Goal: Information Seeking & Learning: Learn about a topic

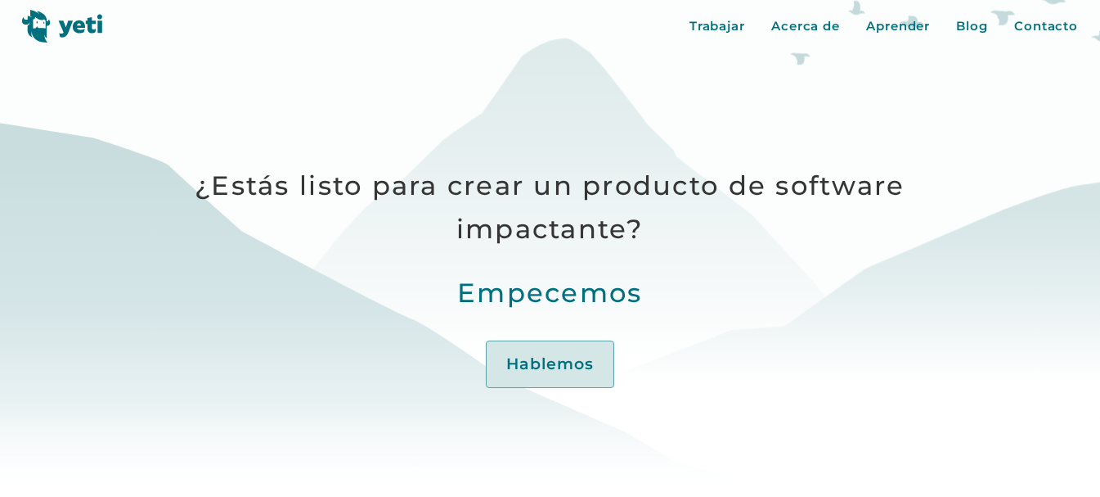
scroll to position [491, 0]
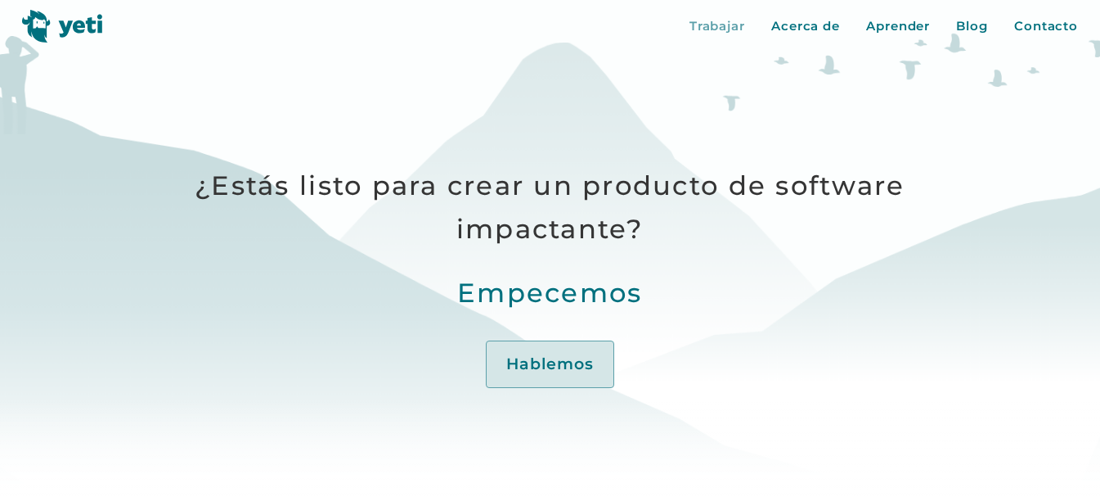
click at [729, 31] on font "Trabajar" at bounding box center [718, 26] width 56 height 16
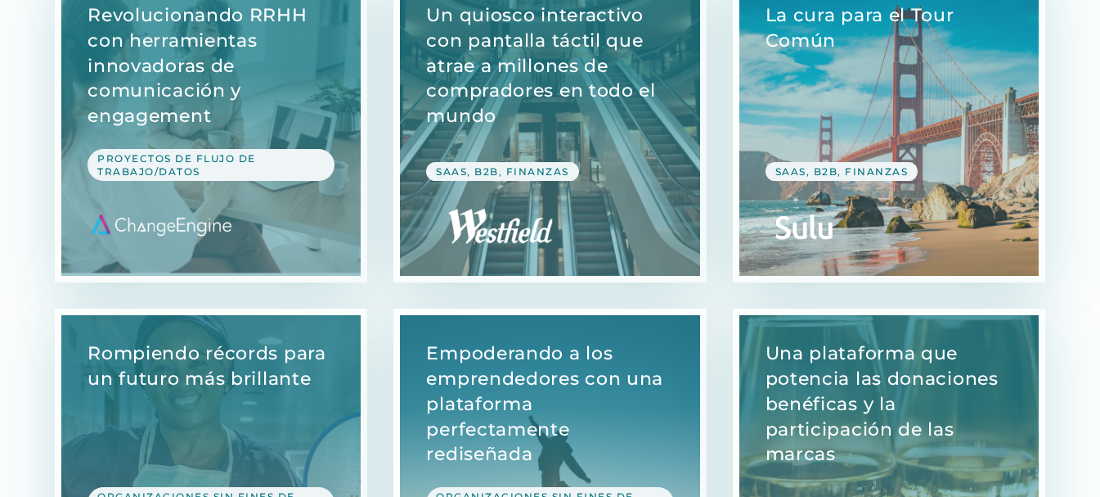
scroll to position [82, 0]
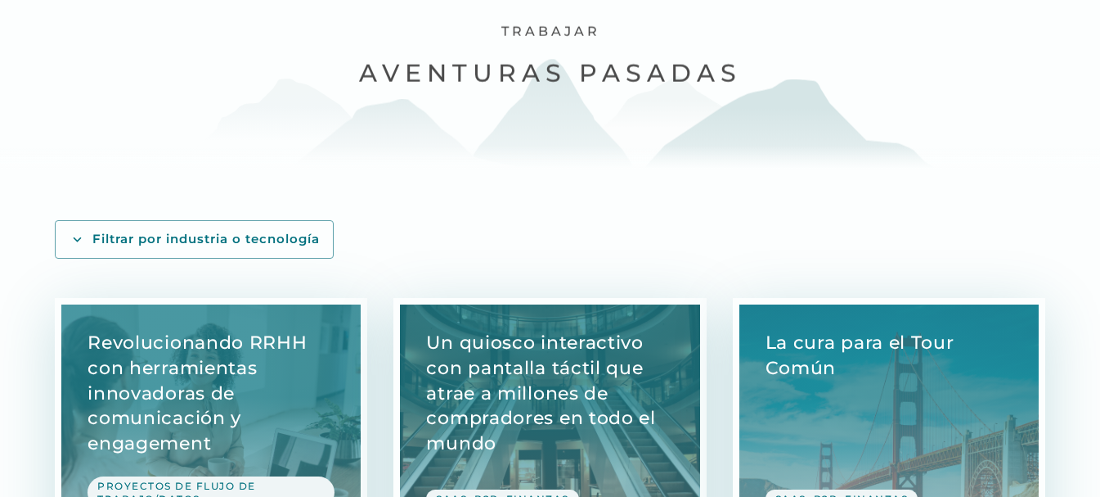
click at [97, 227] on link "Filtrar por industria o tecnología" at bounding box center [194, 239] width 279 height 38
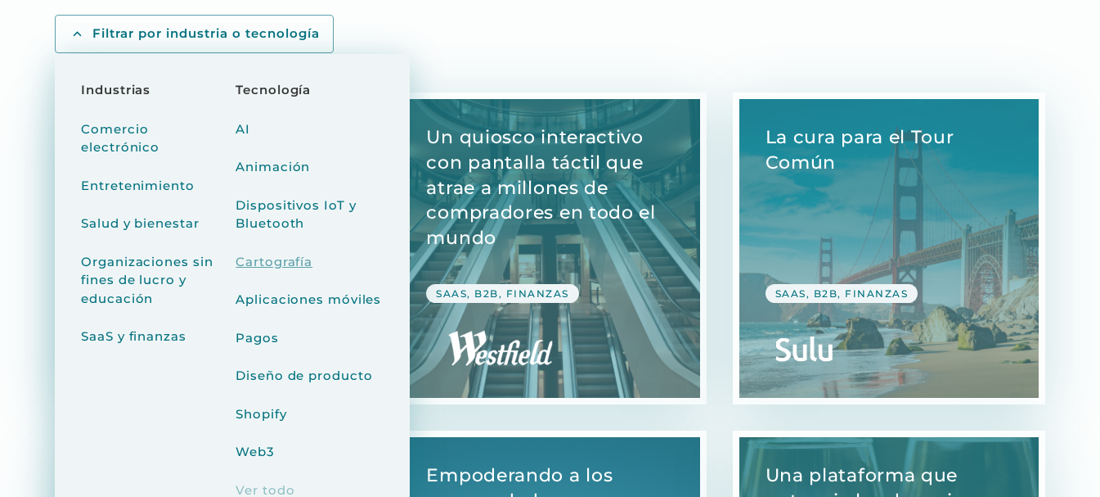
scroll to position [327, 0]
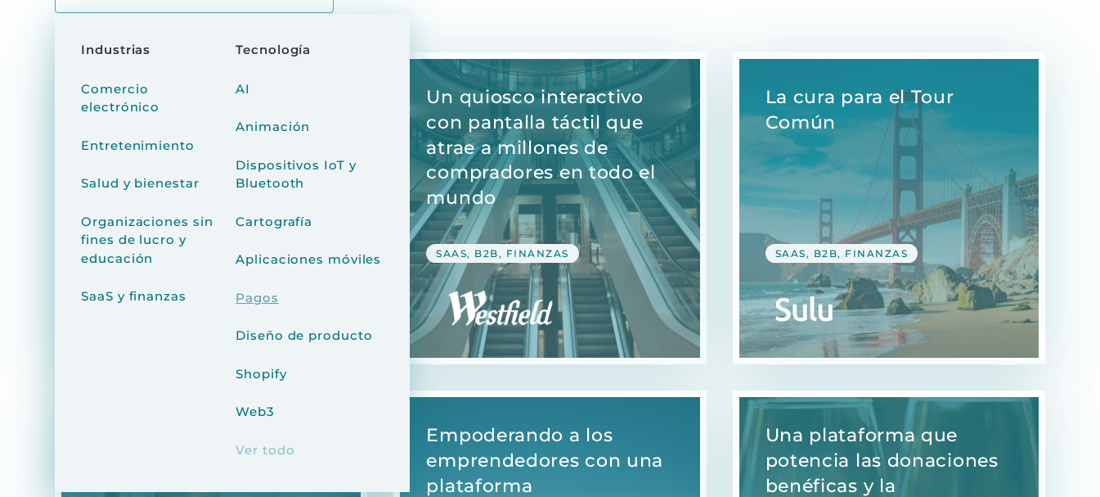
click at [244, 303] on font "Pagos" at bounding box center [257, 298] width 43 height 16
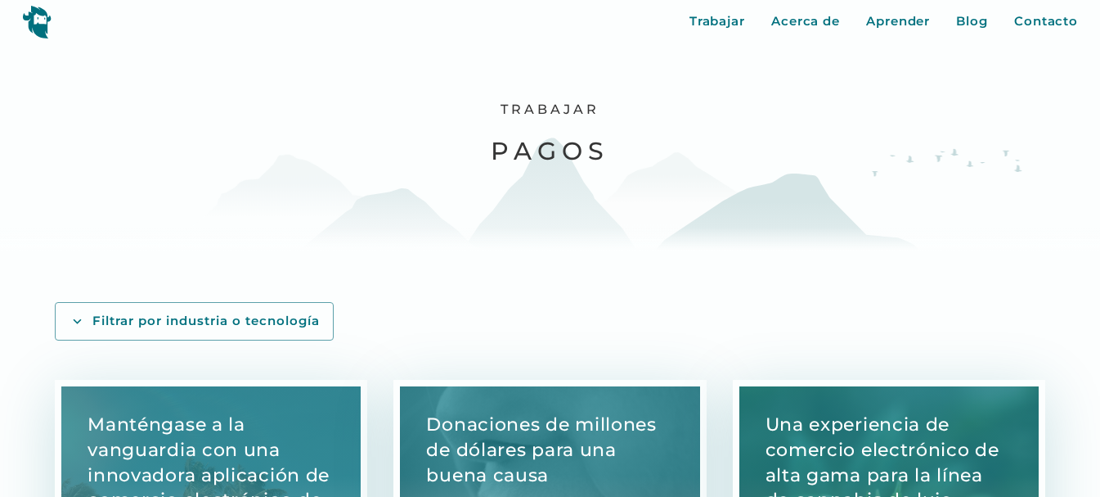
click at [772, 39] on div "Trabajar Acerca de Aprender Blog Contacto Cerca Más... Trabajar Acerca de Apren…" at bounding box center [550, 21] width 1100 height 43
click at [774, 25] on font "Acerca de" at bounding box center [806, 21] width 69 height 16
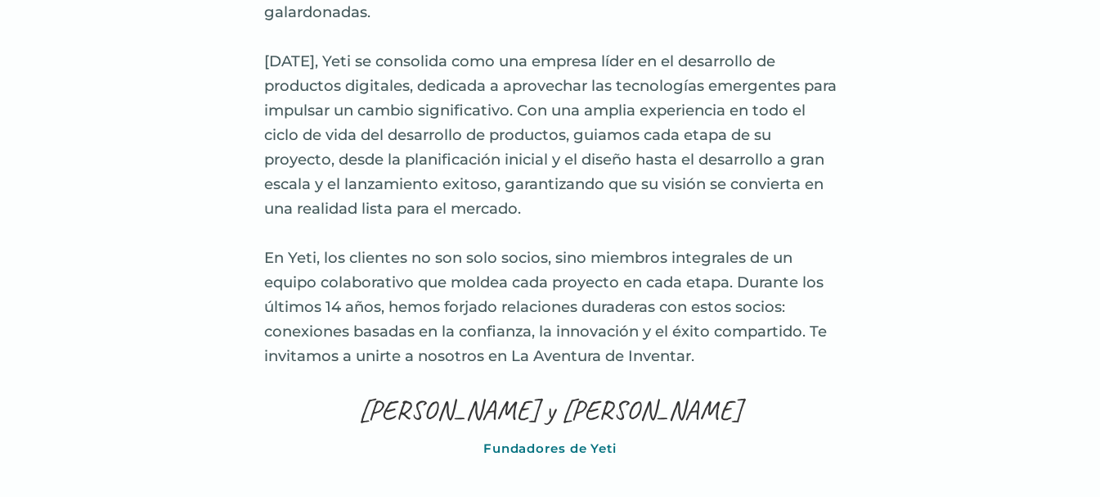
scroll to position [1145, 0]
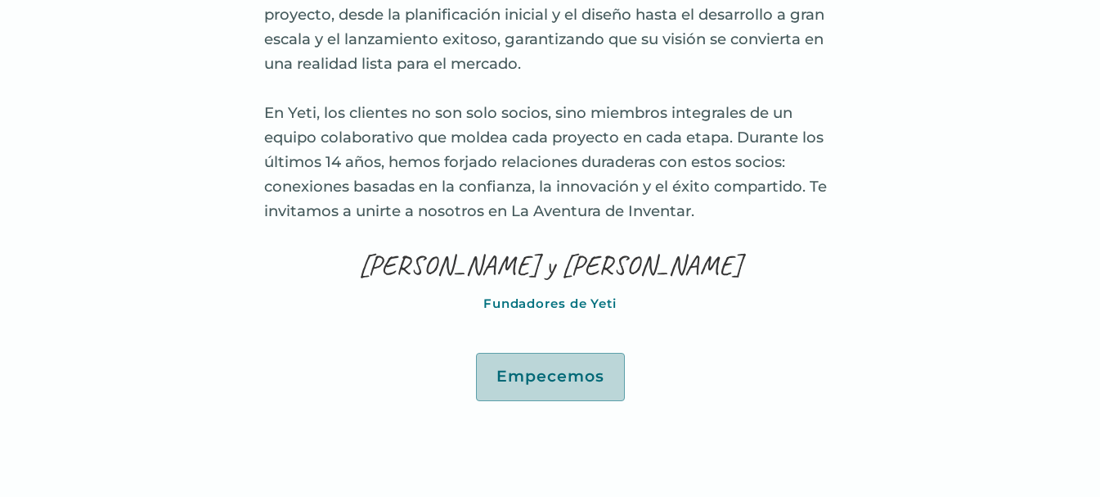
click at [538, 367] on font "Empecemos" at bounding box center [551, 376] width 108 height 19
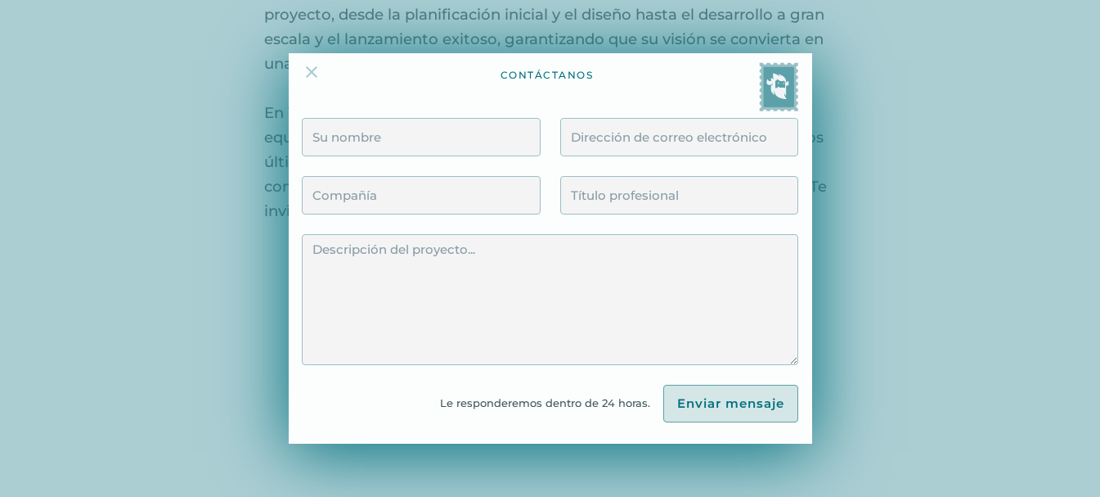
click at [322, 74] on img at bounding box center [312, 72] width 20 height 20
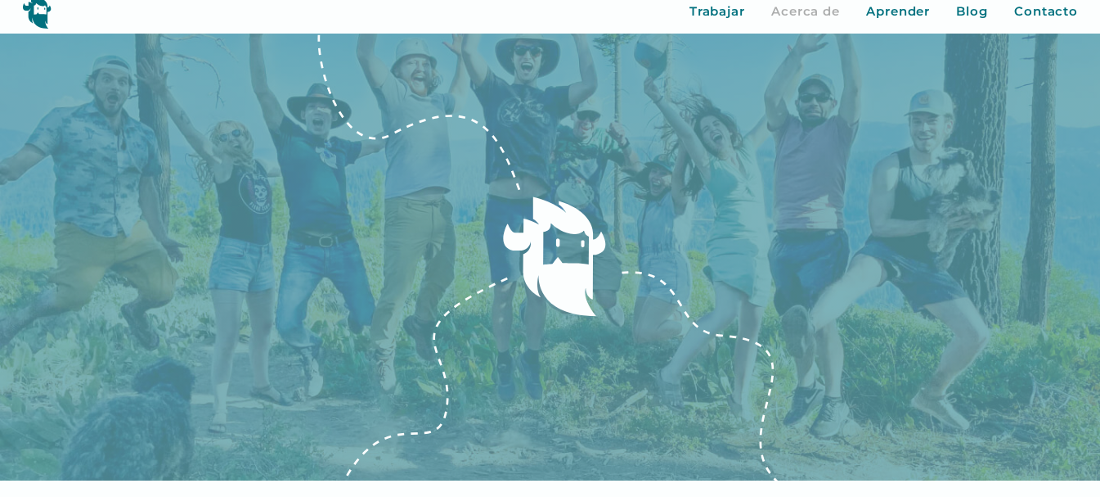
scroll to position [0, 0]
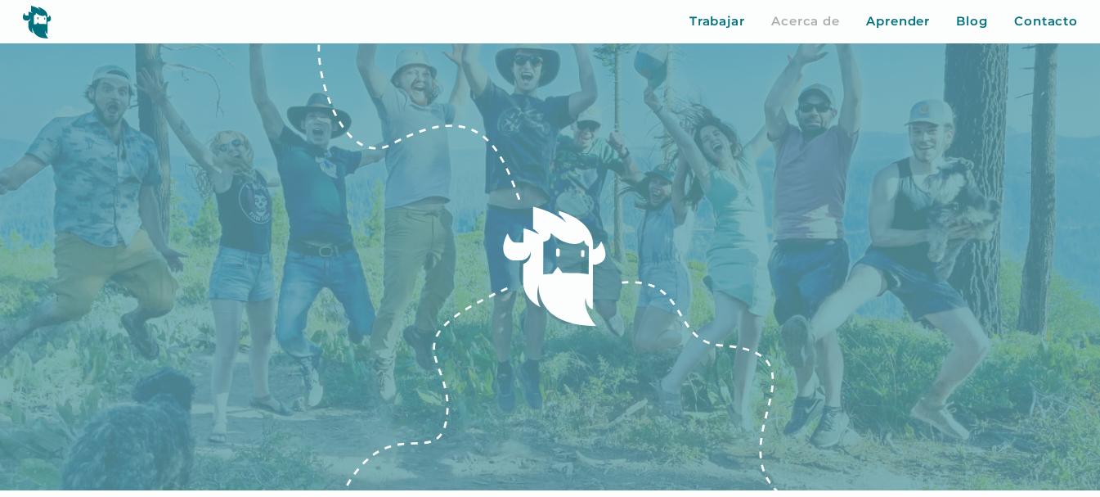
click at [894, 34] on div "Trabajar Acerca de Aprender Blog Contacto Cerca Más... Trabajar Acerca de Apren…" at bounding box center [550, 21] width 1100 height 43
click at [887, 24] on font "Aprender" at bounding box center [898, 21] width 64 height 16
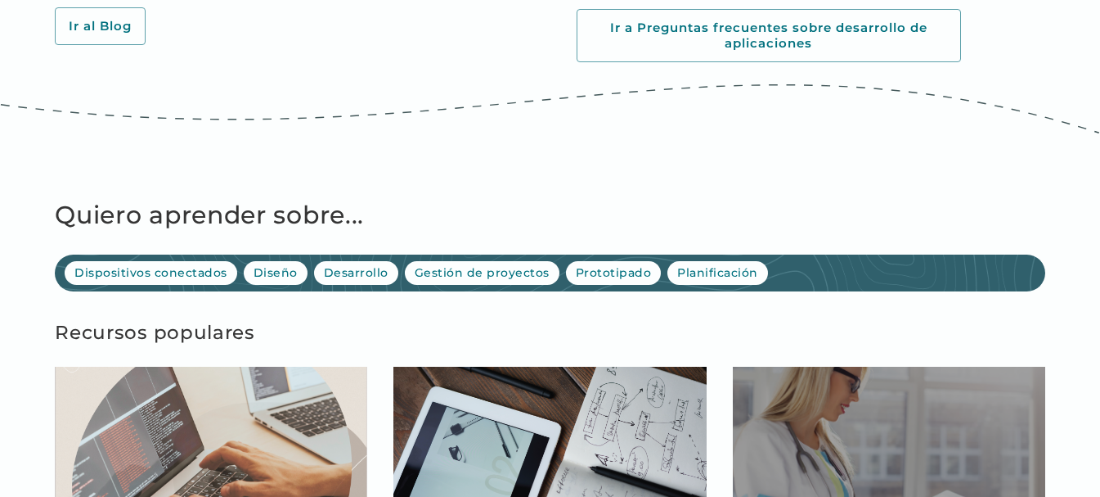
scroll to position [982, 0]
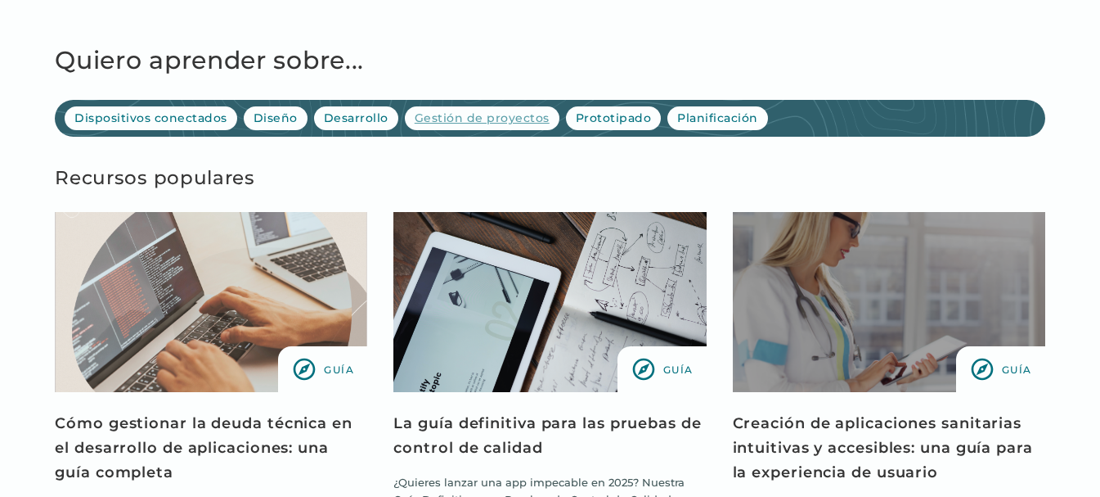
click at [492, 110] on div "Gestión de proyectos" at bounding box center [482, 118] width 135 height 17
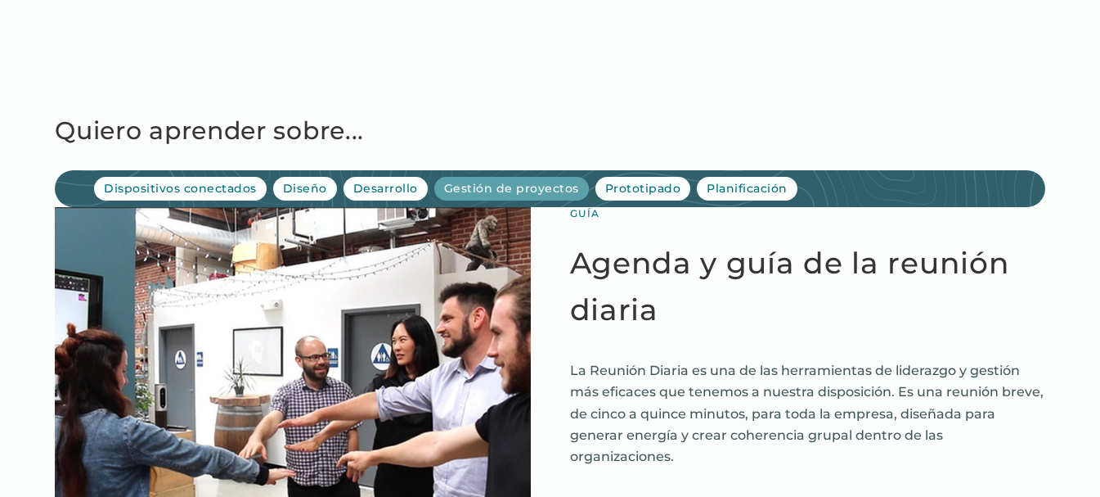
scroll to position [82, 0]
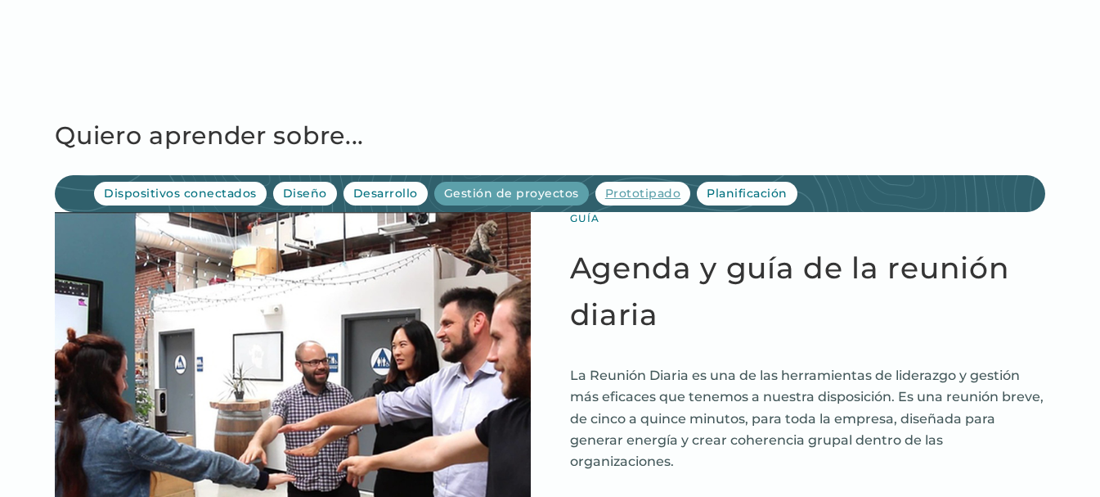
click at [627, 194] on font "Prototipado" at bounding box center [643, 193] width 76 height 15
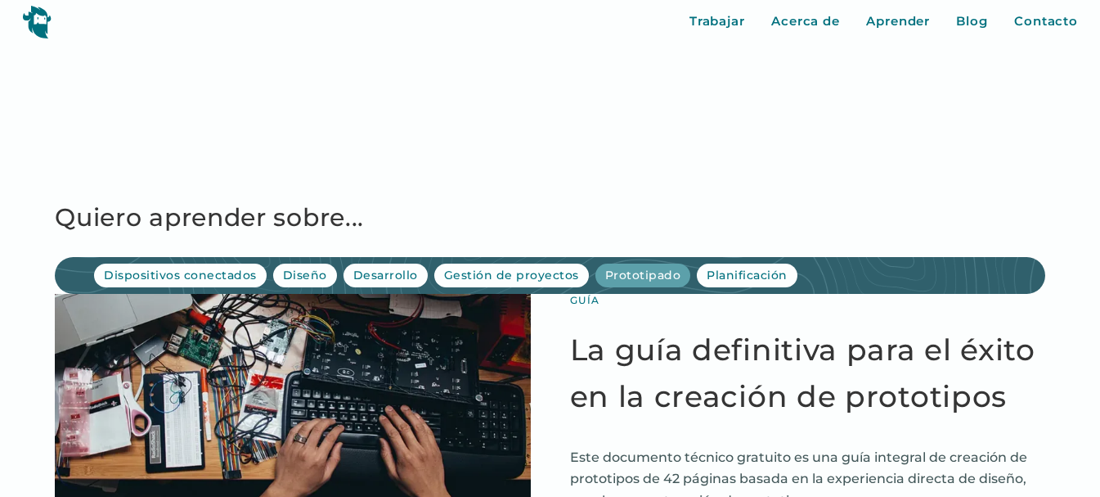
click at [802, 34] on div "Trabajar Acerca de Aprender Blog Contacto Cerca Más... Trabajar Acerca de Apren…" at bounding box center [550, 21] width 1100 height 43
click at [809, 31] on div "Trabajar Acerca de Aprender Blog Contacto Cerca Más... Trabajar Acerca de Apren…" at bounding box center [550, 21] width 1100 height 43
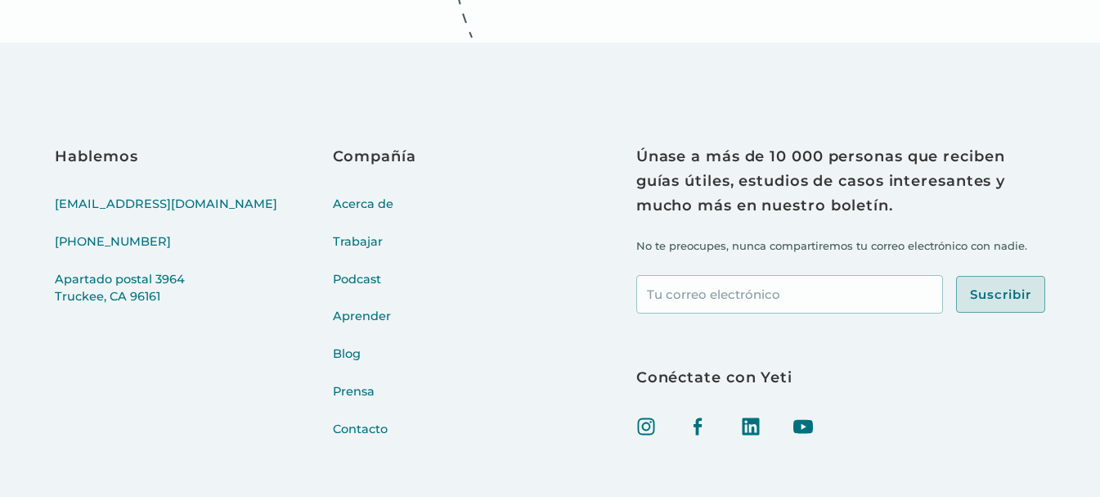
scroll to position [1503, 0]
